Goal: Task Accomplishment & Management: Use online tool/utility

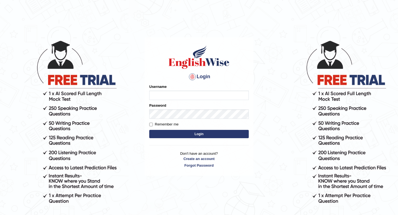
type input "pem2025"
click at [163, 134] on button "Login" at bounding box center [198, 134] width 99 height 8
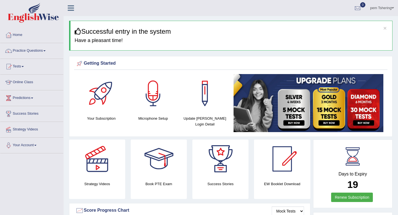
click at [28, 82] on link "Online Class" at bounding box center [31, 82] width 63 height 14
click at [28, 82] on link "Online Class" at bounding box center [31, 82] width 62 height 14
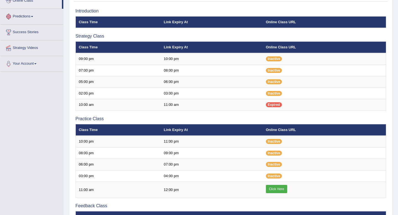
scroll to position [168, 0]
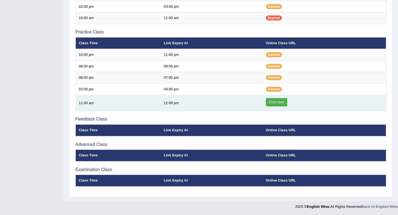
click at [273, 102] on link "Click Here" at bounding box center [276, 102] width 21 height 8
